Goal: Find specific page/section: Find specific page/section

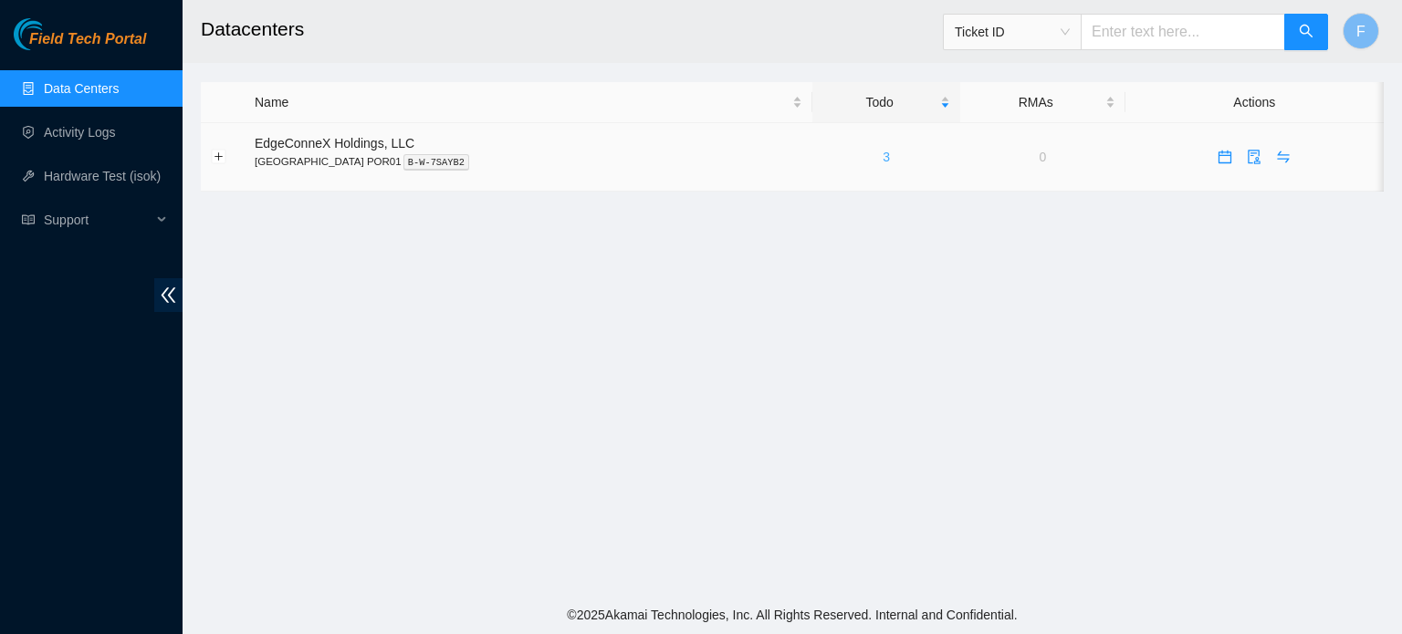
click at [883, 162] on link "3" at bounding box center [886, 157] width 7 height 15
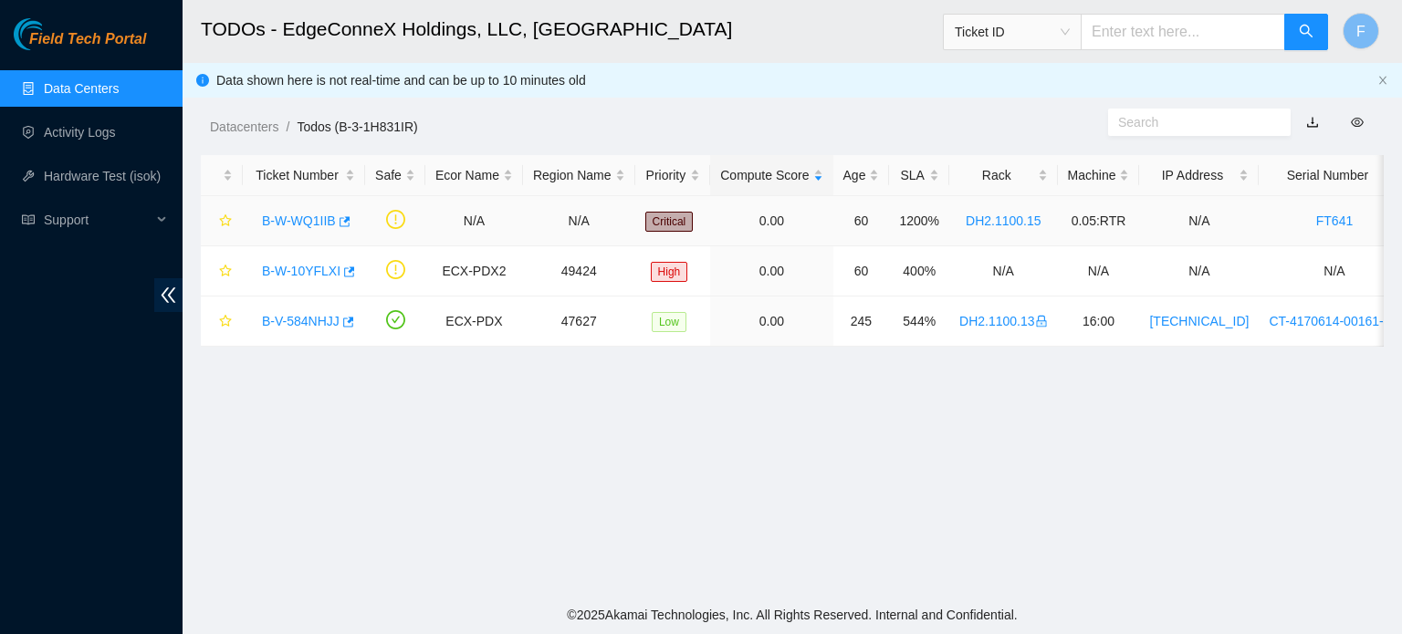
click at [307, 220] on link "B-W-WQ1IIB" at bounding box center [299, 221] width 74 height 15
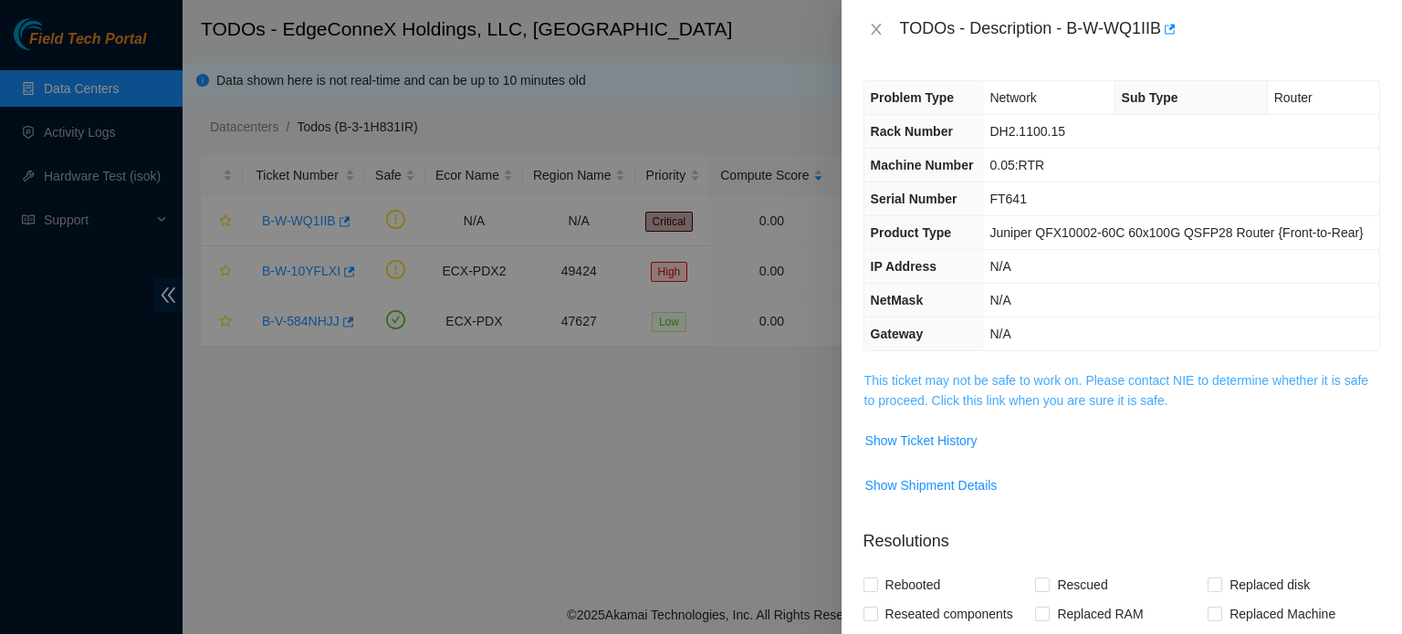
click at [904, 379] on link "This ticket may not be safe to work on. Please contact NIE to determine whether…" at bounding box center [1116, 390] width 504 height 35
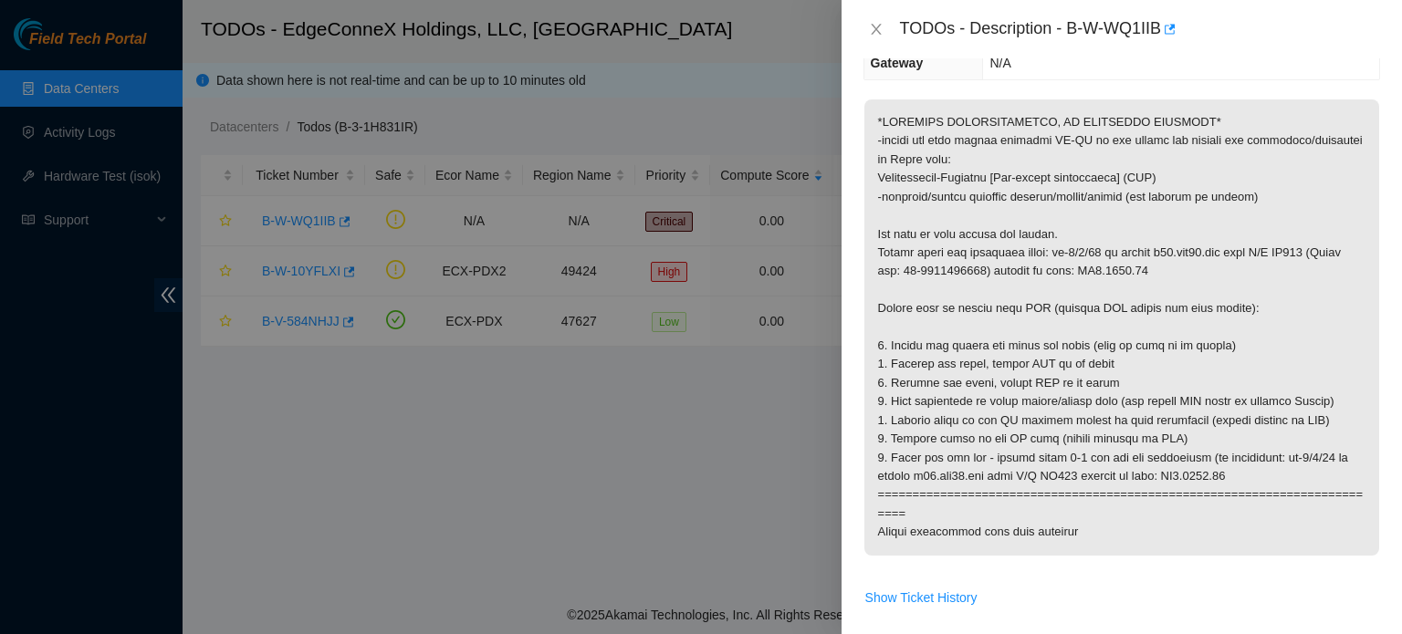
scroll to position [266, 0]
